Goal: Find specific page/section: Find specific page/section

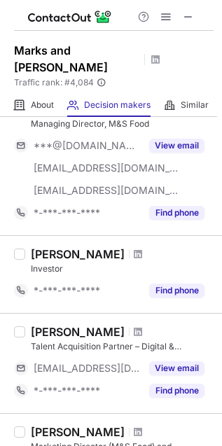
scroll to position [186, 0]
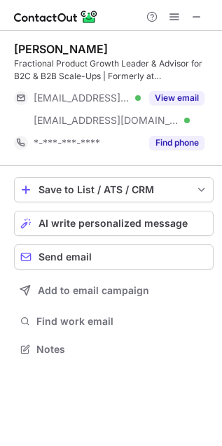
scroll to position [340, 222]
